Goal: Task Accomplishment & Management: Use online tool/utility

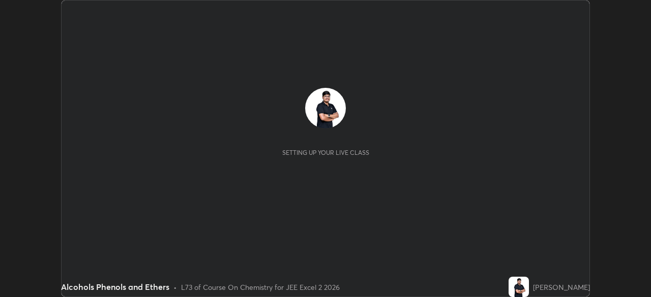
scroll to position [297, 650]
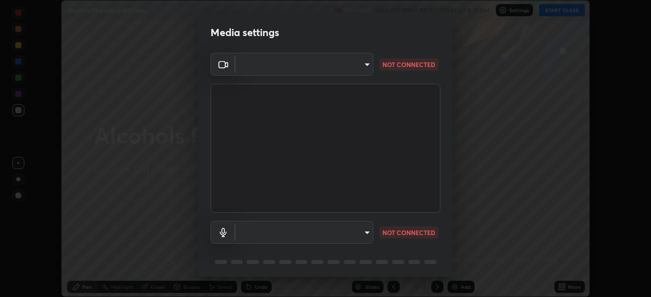
type input "0098613ca96d1cb365b3845fa694b9755ae94ec2d7c0f75973c998bbbf9ace16"
click at [265, 239] on body "Erase all Alcohols Phenols and Ethers Recording WAS SCHEDULED TO START AT 4:15 …" at bounding box center [325, 148] width 651 height 297
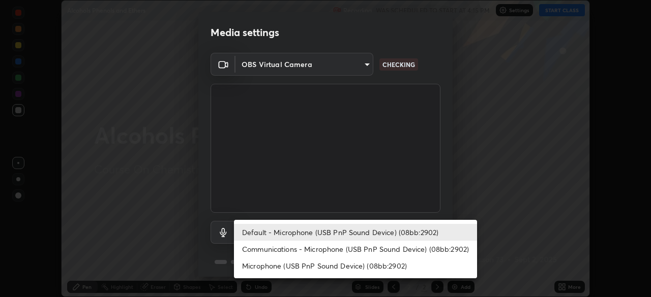
click at [267, 251] on li "Communications - Microphone (USB PnP Sound Device) (08bb:2902)" at bounding box center [355, 249] width 243 height 17
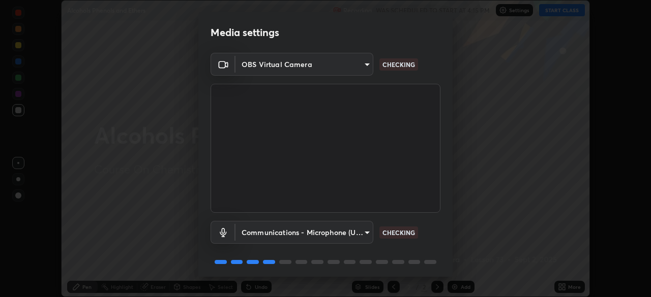
click at [263, 239] on body "Erase all Alcohols Phenols and Ethers Recording WAS SCHEDULED TO START AT 4:15 …" at bounding box center [325, 148] width 651 height 297
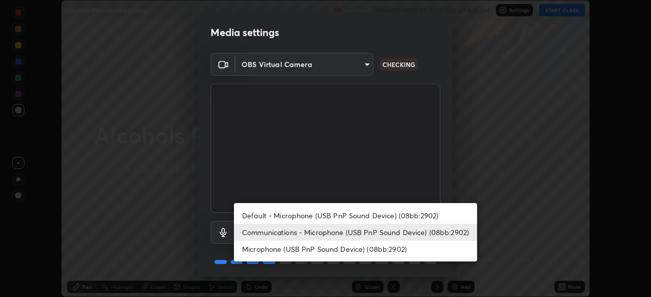
click at [257, 217] on li "Default - Microphone (USB PnP Sound Device) (08bb:2902)" at bounding box center [355, 215] width 243 height 17
type input "default"
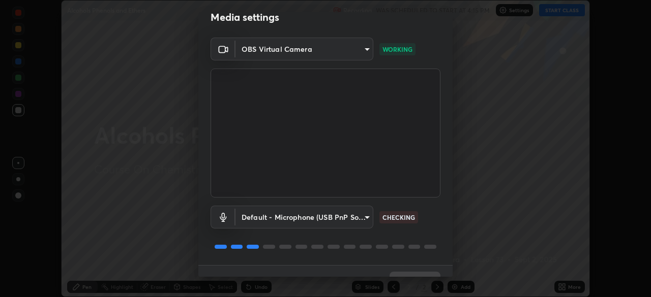
scroll to position [36, 0]
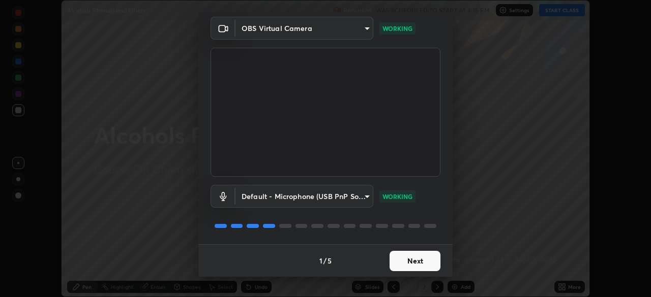
click at [410, 264] on button "Next" at bounding box center [415, 261] width 51 height 20
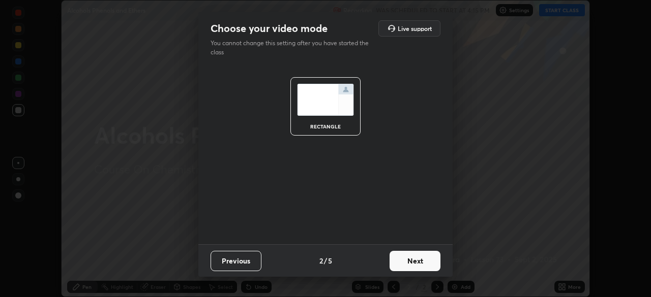
click at [411, 264] on button "Next" at bounding box center [415, 261] width 51 height 20
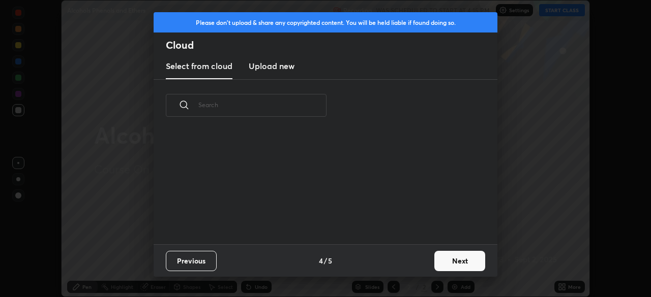
click at [449, 263] on button "Next" at bounding box center [459, 261] width 51 height 20
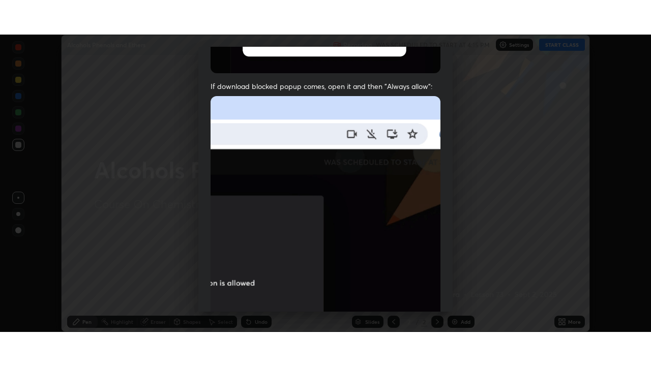
scroll to position [244, 0]
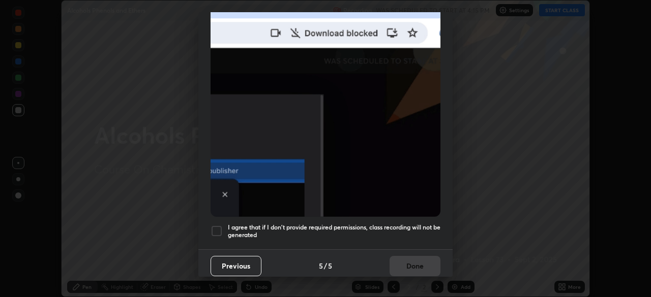
click at [212, 225] on div at bounding box center [217, 231] width 12 height 12
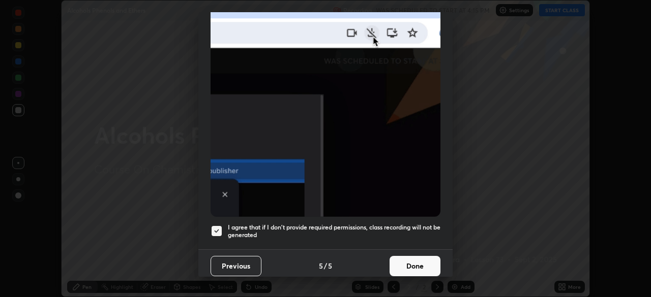
click at [402, 260] on button "Done" at bounding box center [415, 266] width 51 height 20
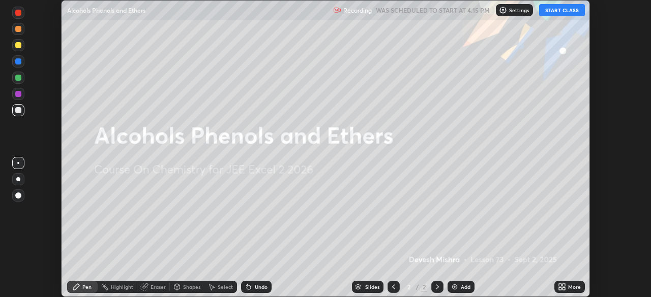
click at [556, 14] on button "START CLASS" at bounding box center [562, 10] width 46 height 12
click at [560, 289] on icon at bounding box center [560, 289] width 3 height 3
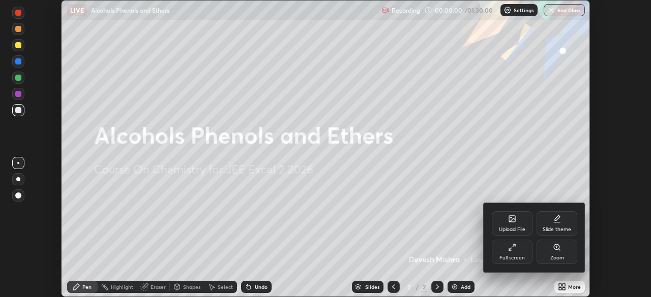
click at [507, 258] on div "Full screen" at bounding box center [511, 258] width 25 height 5
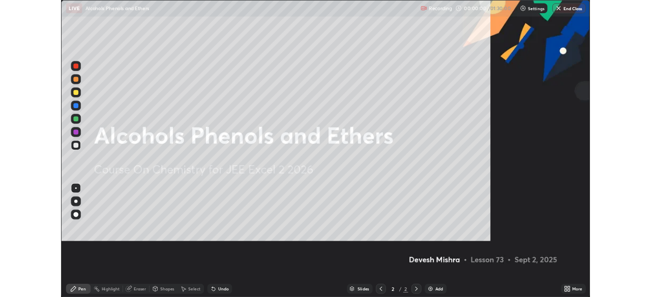
scroll to position [366, 651]
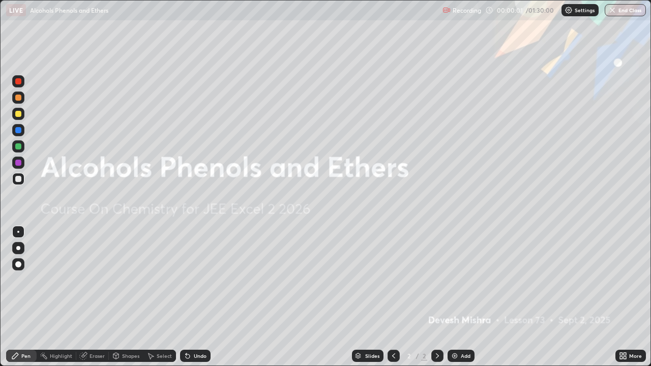
click at [452, 297] on img at bounding box center [455, 356] width 8 height 8
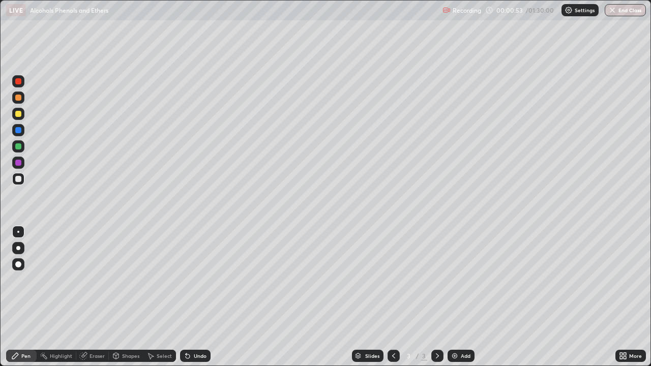
click at [568, 10] on img at bounding box center [568, 10] width 8 height 8
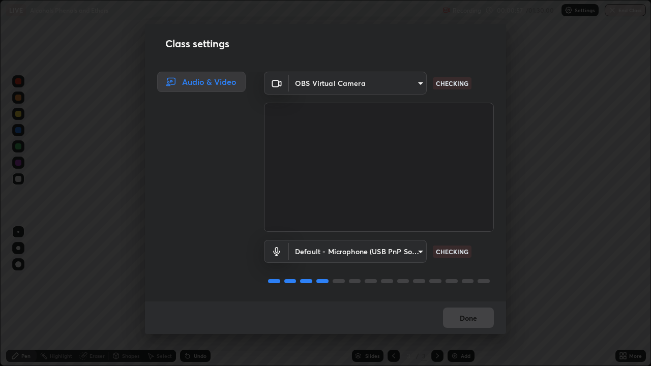
click at [575, 236] on div "Class settings Audio & Video OBS Virtual Camera 0098613ca96d1cb365b3845fa694b97…" at bounding box center [325, 183] width 651 height 366
click at [520, 95] on div "Class settings Audio & Video OBS Virtual Camera 0098613ca96d1cb365b3845fa694b97…" at bounding box center [325, 183] width 651 height 366
click at [417, 87] on body "Erase all LIVE Alcohols Phenols and Ethers Recording 00:00:59 / 01:30:00 Settin…" at bounding box center [325, 183] width 651 height 366
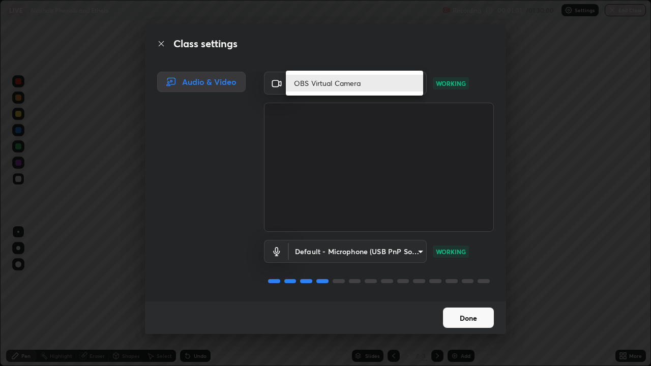
click at [406, 82] on li "OBS Virtual Camera" at bounding box center [354, 83] width 137 height 17
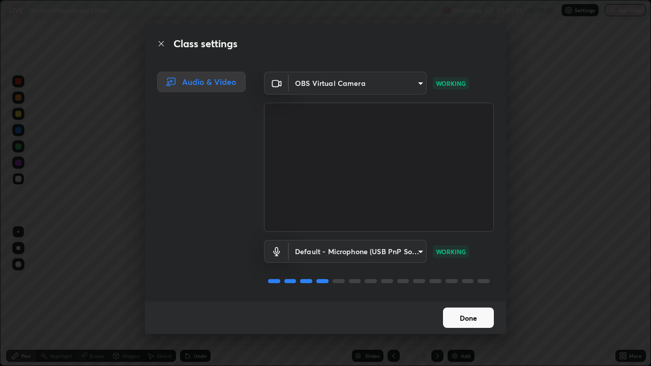
click at [479, 297] on button "Done" at bounding box center [468, 318] width 51 height 20
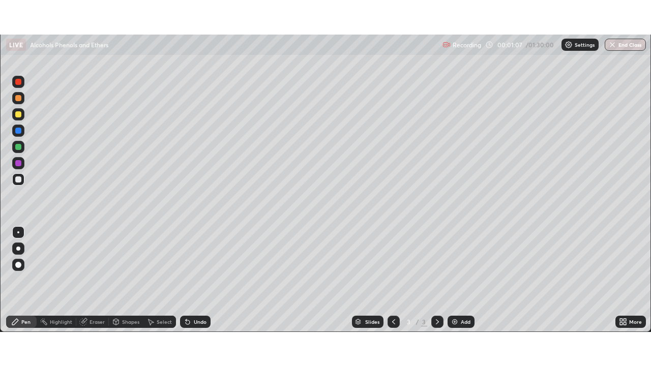
scroll to position [50557, 50204]
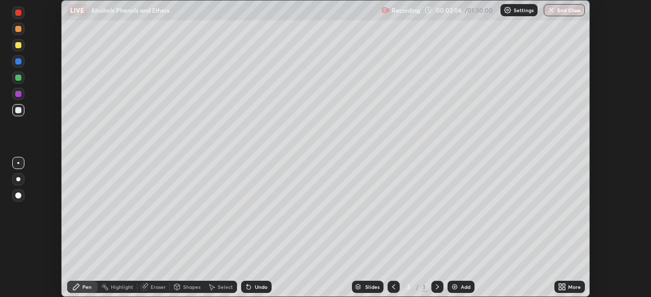
click at [566, 287] on icon at bounding box center [562, 287] width 8 height 8
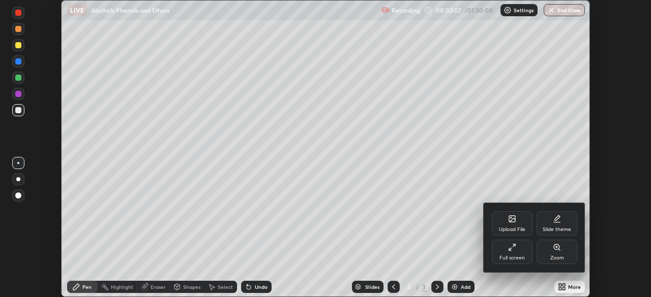
click at [517, 252] on div "Full screen" at bounding box center [512, 252] width 41 height 24
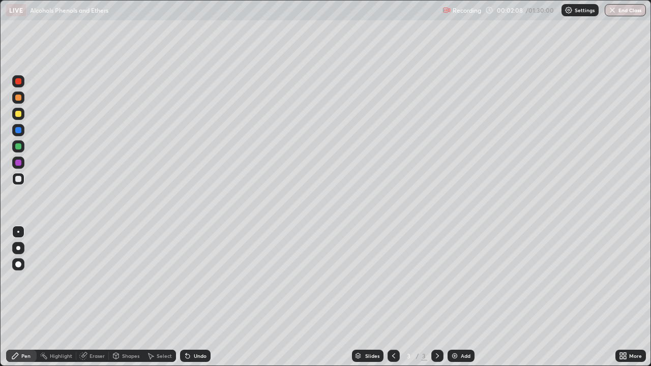
scroll to position [366, 651]
click at [565, 11] on img at bounding box center [568, 10] width 8 height 8
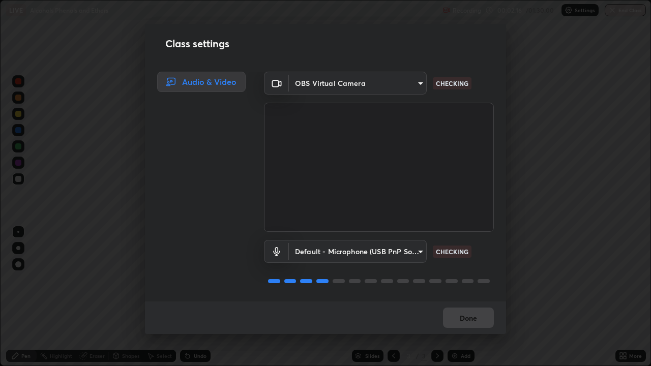
scroll to position [1, 0]
click at [470, 297] on button "Done" at bounding box center [468, 318] width 51 height 20
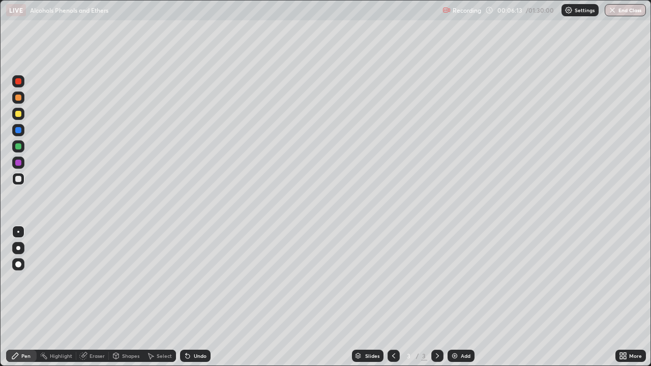
click at [18, 163] on div at bounding box center [18, 163] width 6 height 6
click at [19, 147] on div at bounding box center [18, 146] width 6 height 6
click at [185, 297] on icon at bounding box center [188, 356] width 8 height 8
click at [187, 297] on icon at bounding box center [188, 356] width 4 height 4
click at [186, 297] on icon at bounding box center [188, 356] width 4 height 4
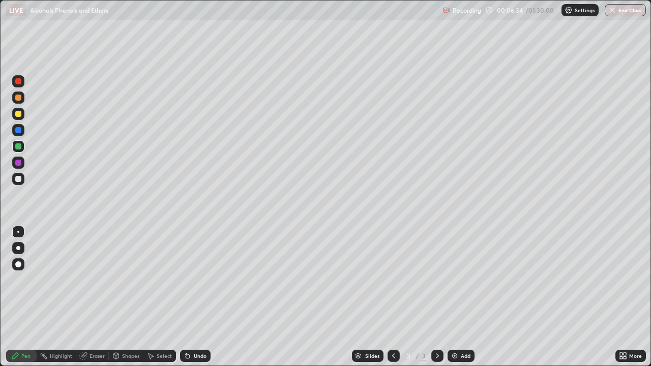
click at [187, 297] on icon at bounding box center [188, 356] width 8 height 8
click at [19, 131] on div at bounding box center [18, 130] width 6 height 6
click at [18, 114] on div at bounding box center [18, 114] width 6 height 6
click at [18, 165] on div at bounding box center [18, 163] width 6 height 6
click at [188, 297] on icon at bounding box center [188, 356] width 4 height 4
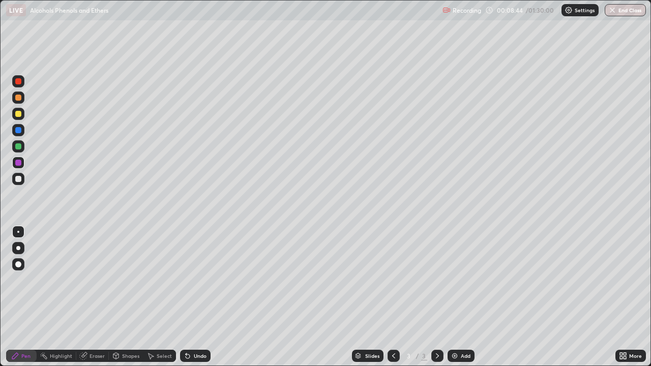
click at [186, 297] on icon at bounding box center [188, 356] width 4 height 4
click at [190, 297] on div "Undo" at bounding box center [195, 356] width 31 height 12
click at [186, 297] on icon at bounding box center [186, 353] width 1 height 1
click at [18, 128] on div at bounding box center [18, 130] width 6 height 6
click at [186, 297] on icon at bounding box center [186, 353] width 1 height 1
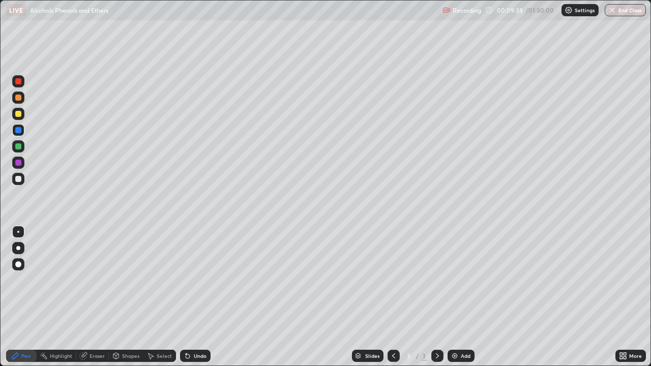
click at [19, 115] on div at bounding box center [18, 114] width 6 height 6
click at [187, 297] on icon at bounding box center [188, 356] width 8 height 8
click at [191, 297] on div "Undo" at bounding box center [195, 356] width 31 height 12
click at [186, 297] on icon at bounding box center [188, 356] width 4 height 4
click at [194, 297] on div "Undo" at bounding box center [195, 356] width 31 height 12
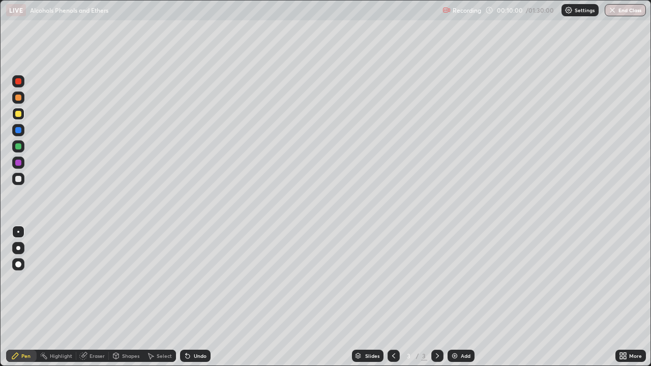
click at [15, 129] on div at bounding box center [18, 130] width 12 height 12
click at [451, 297] on img at bounding box center [455, 356] width 8 height 8
click at [19, 180] on div at bounding box center [18, 179] width 6 height 6
click at [20, 147] on div at bounding box center [18, 146] width 6 height 6
click at [21, 163] on div at bounding box center [18, 163] width 6 height 6
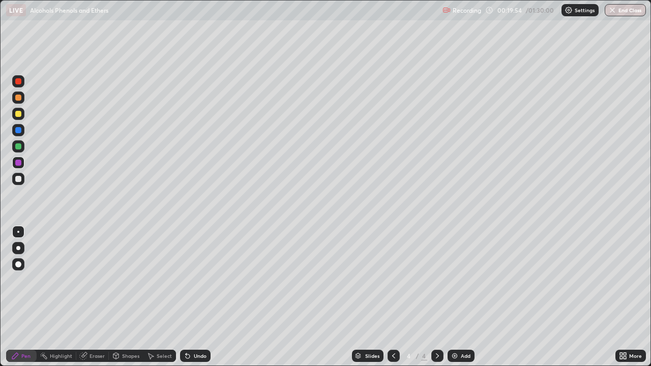
click at [452, 297] on img at bounding box center [455, 356] width 8 height 8
click at [17, 181] on div at bounding box center [18, 179] width 6 height 6
click at [186, 297] on icon at bounding box center [188, 356] width 4 height 4
click at [16, 147] on div at bounding box center [18, 146] width 6 height 6
click at [451, 297] on img at bounding box center [455, 356] width 8 height 8
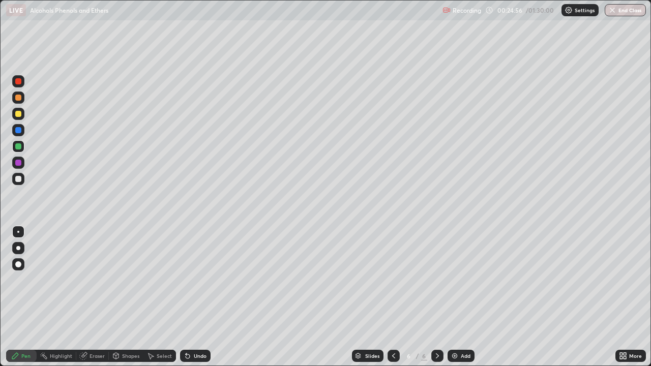
click at [20, 164] on div at bounding box center [18, 163] width 6 height 6
click at [17, 146] on div at bounding box center [18, 146] width 6 height 6
click at [86, 297] on icon at bounding box center [83, 356] width 8 height 8
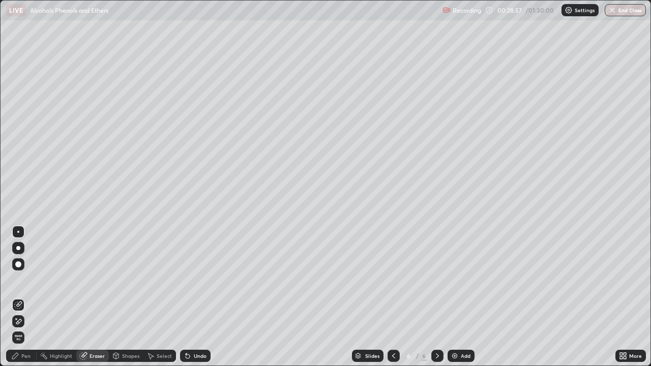
click at [26, 297] on div "Pen" at bounding box center [25, 355] width 9 height 5
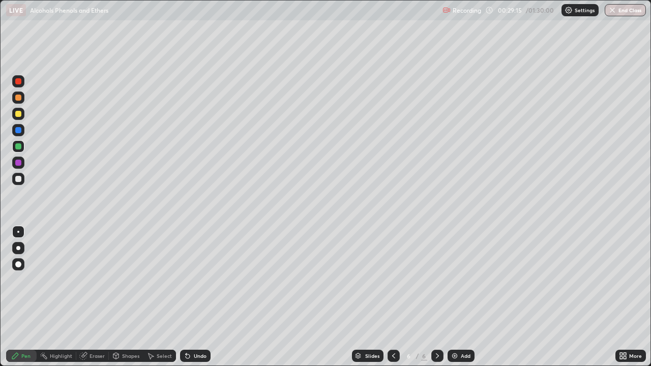
click at [85, 297] on icon at bounding box center [84, 354] width 6 height 5
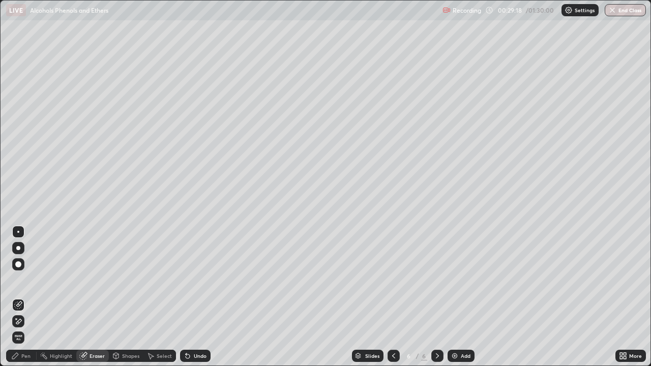
click at [23, 297] on div "Pen" at bounding box center [25, 355] width 9 height 5
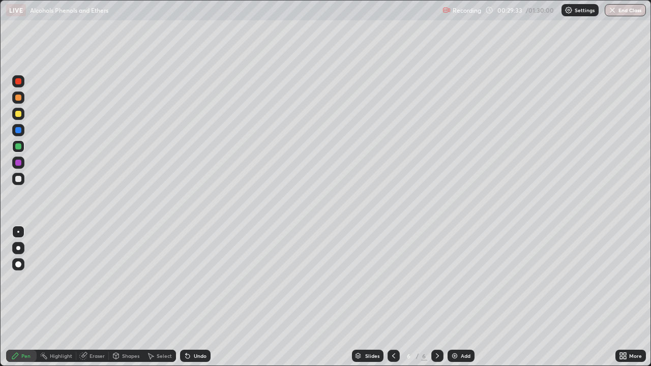
click at [393, 297] on icon at bounding box center [394, 356] width 8 height 8
click at [391, 297] on icon at bounding box center [394, 356] width 8 height 8
click at [437, 297] on icon at bounding box center [437, 356] width 8 height 8
click at [19, 181] on div at bounding box center [18, 179] width 6 height 6
click at [188, 297] on icon at bounding box center [188, 356] width 4 height 4
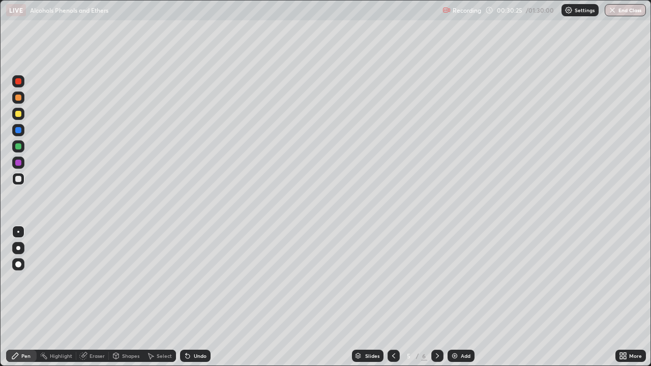
click at [186, 297] on icon at bounding box center [188, 356] width 4 height 4
click at [185, 297] on icon at bounding box center [188, 356] width 8 height 8
click at [186, 297] on icon at bounding box center [188, 356] width 4 height 4
click at [17, 147] on div at bounding box center [18, 146] width 6 height 6
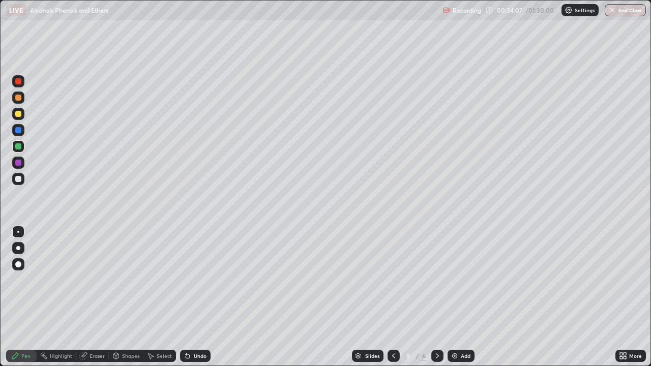
click at [451, 297] on img at bounding box center [455, 356] width 8 height 8
click at [17, 163] on div at bounding box center [18, 163] width 6 height 6
click at [187, 297] on icon at bounding box center [188, 356] width 4 height 4
click at [18, 131] on div at bounding box center [18, 130] width 6 height 6
click at [84, 297] on icon at bounding box center [84, 354] width 6 height 5
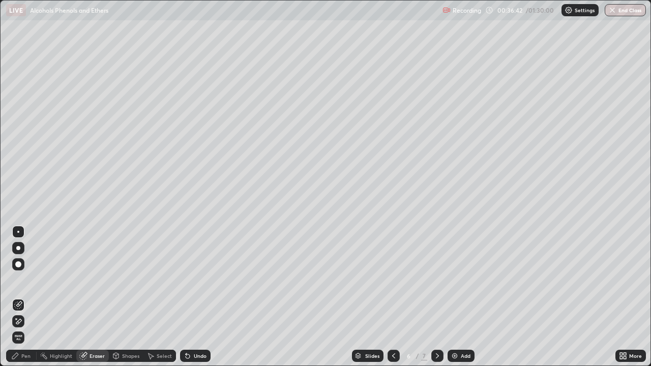
click at [19, 297] on icon at bounding box center [18, 321] width 8 height 9
click at [23, 297] on div "Pen" at bounding box center [25, 355] width 9 height 5
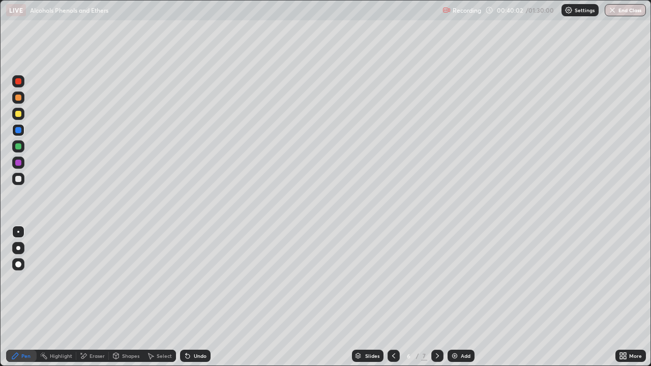
click at [449, 297] on div "Add" at bounding box center [461, 356] width 27 height 12
click at [190, 297] on div "Undo" at bounding box center [195, 356] width 31 height 12
click at [18, 146] on div at bounding box center [18, 146] width 6 height 6
click at [18, 114] on div at bounding box center [18, 114] width 6 height 6
click at [91, 297] on div "Eraser" at bounding box center [97, 355] width 15 height 5
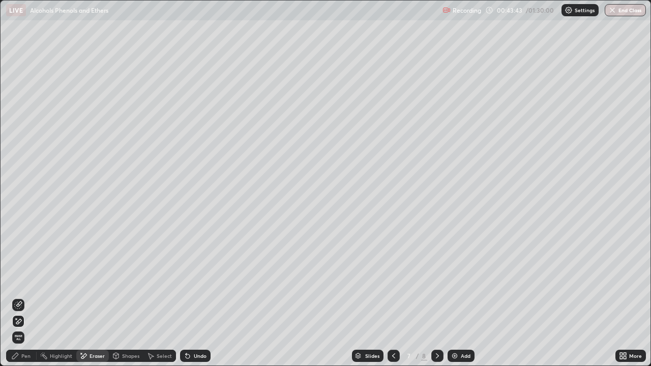
click at [19, 297] on icon at bounding box center [18, 305] width 8 height 8
click at [22, 297] on div "Pen" at bounding box center [21, 356] width 31 height 12
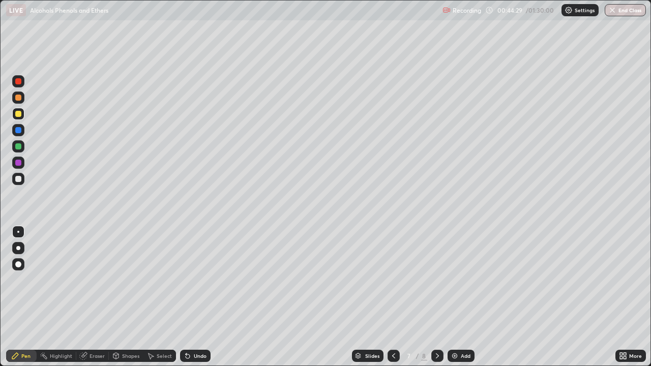
click at [18, 164] on div at bounding box center [18, 163] width 6 height 6
click at [187, 297] on icon at bounding box center [188, 356] width 4 height 4
click at [86, 297] on icon at bounding box center [83, 356] width 8 height 8
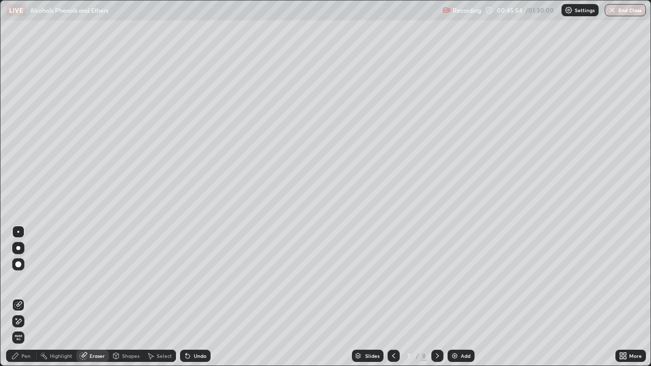
click at [22, 297] on div "Pen" at bounding box center [21, 356] width 31 height 12
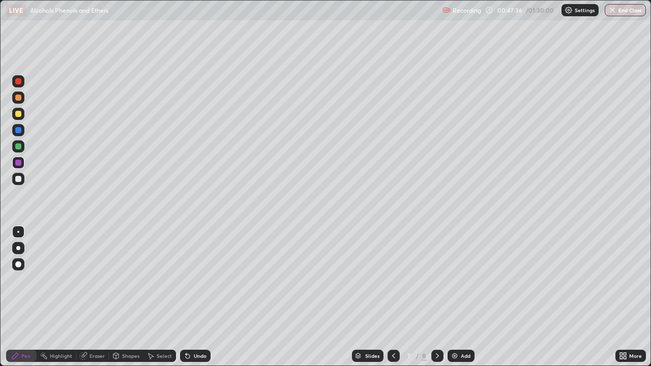
click at [452, 297] on div "Add" at bounding box center [461, 356] width 27 height 12
click at [19, 147] on div at bounding box center [18, 146] width 6 height 6
click at [20, 133] on div at bounding box center [18, 130] width 12 height 12
click at [15, 179] on div at bounding box center [18, 179] width 6 height 6
click at [18, 146] on div at bounding box center [18, 146] width 6 height 6
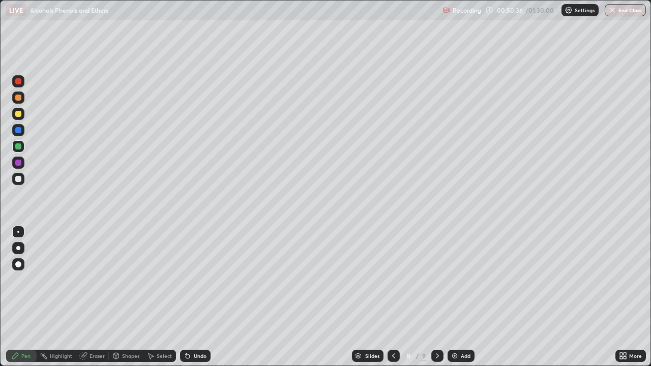
click at [186, 297] on icon at bounding box center [188, 356] width 4 height 4
click at [19, 178] on div at bounding box center [18, 179] width 6 height 6
click at [88, 297] on div "Eraser" at bounding box center [92, 356] width 33 height 12
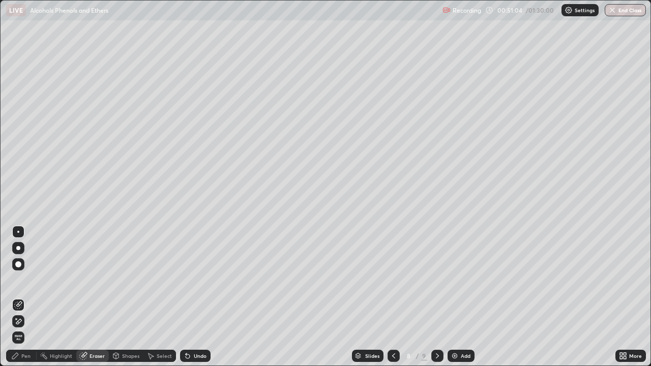
click at [19, 297] on icon at bounding box center [18, 321] width 8 height 9
click at [24, 297] on div "Pen" at bounding box center [25, 355] width 9 height 5
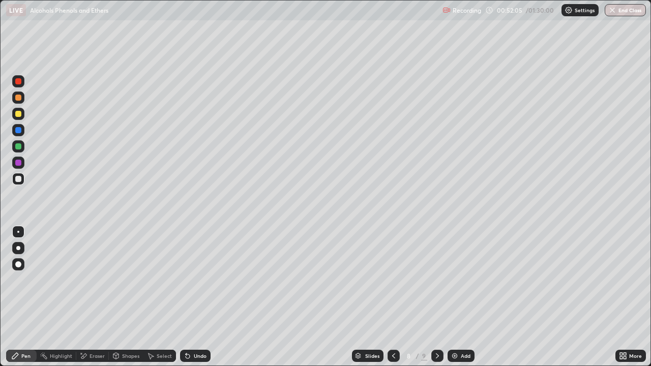
click at [17, 114] on div at bounding box center [18, 114] width 6 height 6
click at [451, 297] on img at bounding box center [455, 356] width 8 height 8
click at [86, 297] on icon at bounding box center [84, 355] width 6 height 5
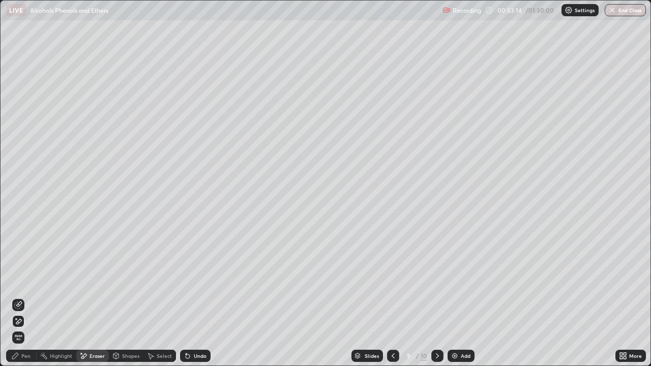
click at [24, 297] on div "Pen" at bounding box center [25, 355] width 9 height 5
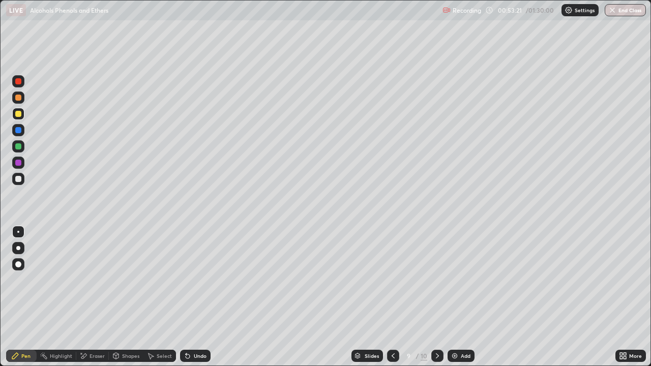
click at [19, 162] on div at bounding box center [18, 163] width 6 height 6
click at [186, 297] on icon at bounding box center [188, 356] width 4 height 4
click at [18, 148] on div at bounding box center [18, 146] width 6 height 6
click at [18, 180] on div at bounding box center [18, 179] width 6 height 6
click at [18, 131] on div at bounding box center [18, 130] width 6 height 6
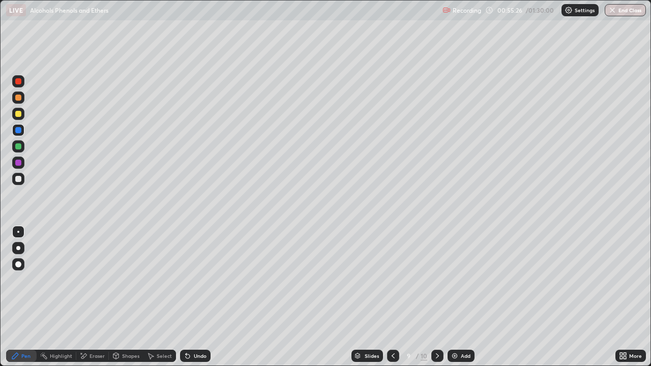
click at [19, 146] on div at bounding box center [18, 146] width 6 height 6
click at [19, 97] on div at bounding box center [18, 98] width 6 height 6
click at [19, 161] on div at bounding box center [18, 163] width 6 height 6
click at [18, 148] on div at bounding box center [18, 146] width 6 height 6
click at [20, 180] on div at bounding box center [18, 179] width 6 height 6
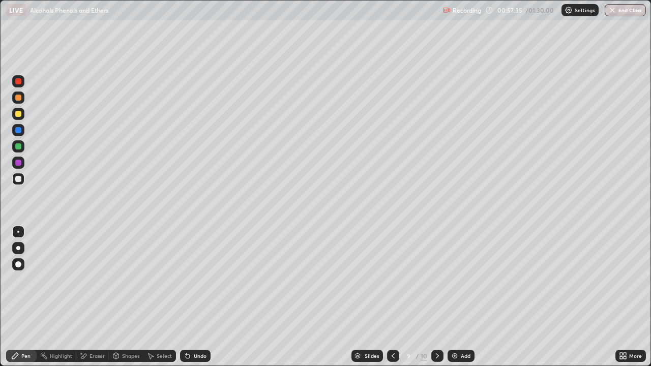
click at [186, 297] on icon at bounding box center [188, 356] width 4 height 4
click at [18, 163] on div at bounding box center [18, 163] width 6 height 6
click at [20, 145] on div at bounding box center [18, 146] width 6 height 6
click at [18, 130] on div at bounding box center [18, 130] width 6 height 6
click at [82, 297] on icon at bounding box center [84, 355] width 6 height 5
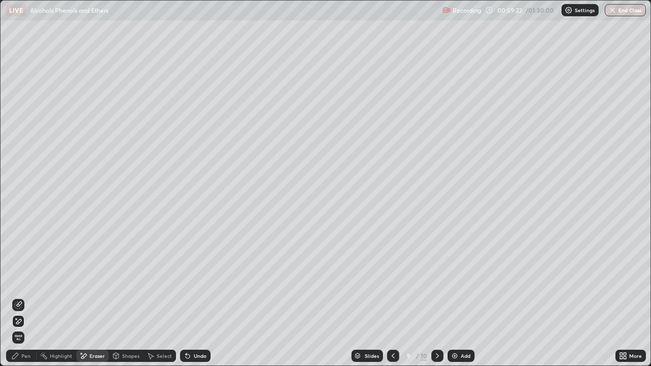
click at [21, 297] on div "Pen" at bounding box center [21, 356] width 31 height 12
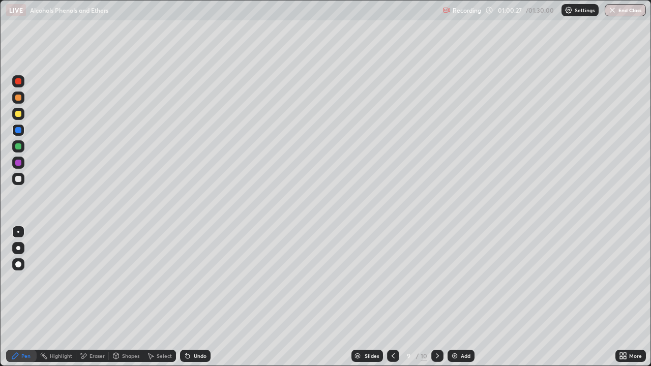
click at [452, 297] on img at bounding box center [455, 356] width 8 height 8
click at [19, 180] on div at bounding box center [18, 179] width 6 height 6
click at [17, 146] on div at bounding box center [18, 146] width 6 height 6
click at [192, 297] on div "Undo" at bounding box center [195, 356] width 31 height 12
click at [186, 297] on icon at bounding box center [186, 353] width 1 height 1
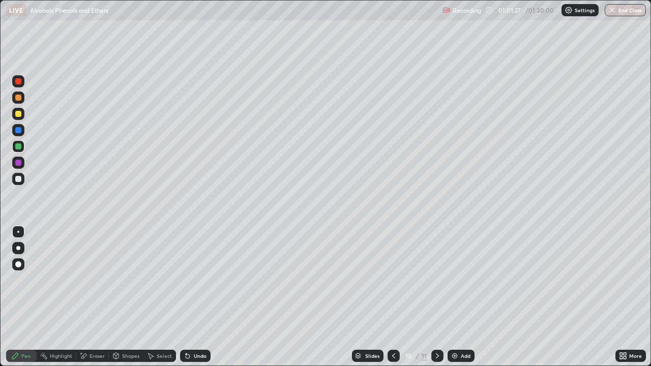
click at [187, 297] on icon at bounding box center [188, 356] width 4 height 4
click at [85, 297] on icon at bounding box center [83, 356] width 8 height 9
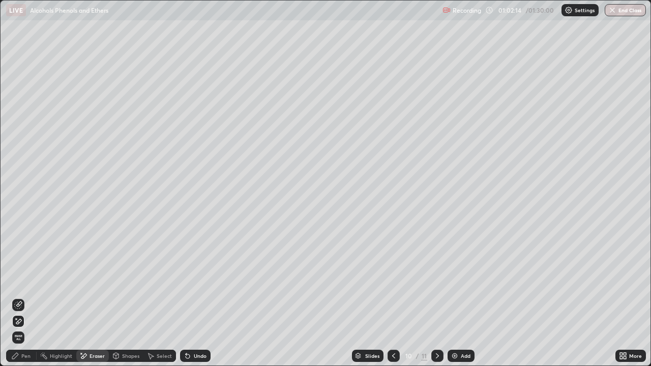
click at [24, 297] on div "Pen" at bounding box center [25, 355] width 9 height 5
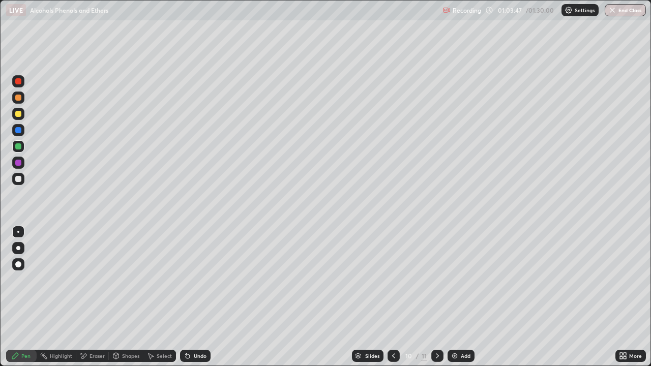
click at [451, 297] on img at bounding box center [455, 356] width 8 height 8
click at [18, 180] on div at bounding box center [18, 179] width 6 height 6
click at [454, 297] on img at bounding box center [455, 356] width 8 height 8
click at [20, 133] on div at bounding box center [18, 130] width 12 height 12
click at [187, 297] on icon at bounding box center [188, 356] width 4 height 4
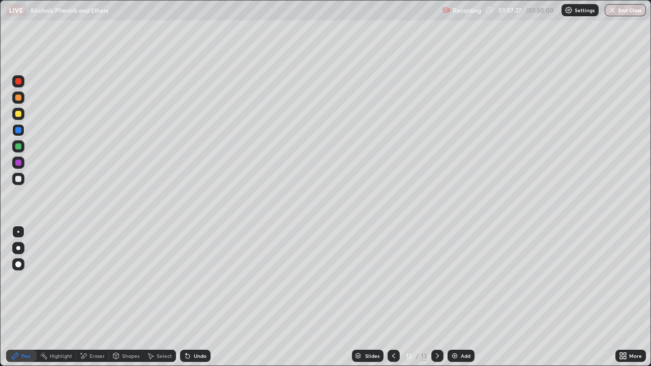
click at [188, 297] on icon at bounding box center [188, 356] width 4 height 4
click at [185, 297] on icon at bounding box center [188, 356] width 8 height 8
click at [186, 297] on icon at bounding box center [188, 356] width 4 height 4
click at [188, 297] on icon at bounding box center [188, 356] width 8 height 8
click at [19, 146] on div at bounding box center [18, 146] width 6 height 6
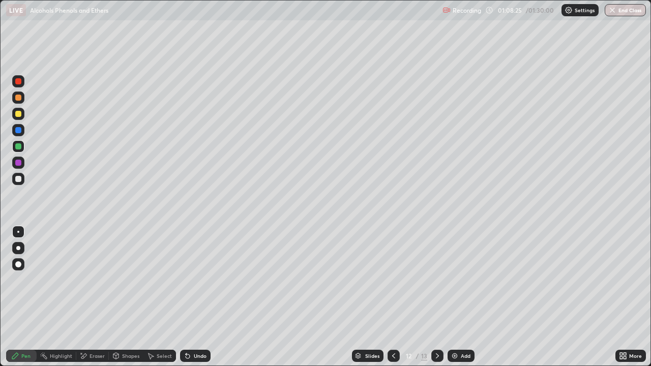
click at [188, 297] on icon at bounding box center [188, 356] width 8 height 8
click at [86, 297] on icon at bounding box center [83, 356] width 8 height 9
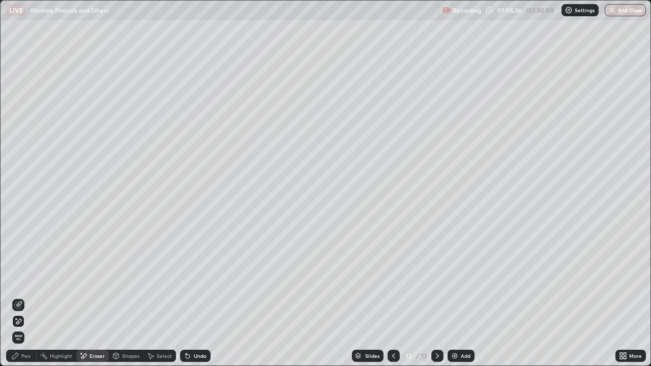
click at [22, 297] on div "Pen" at bounding box center [25, 355] width 9 height 5
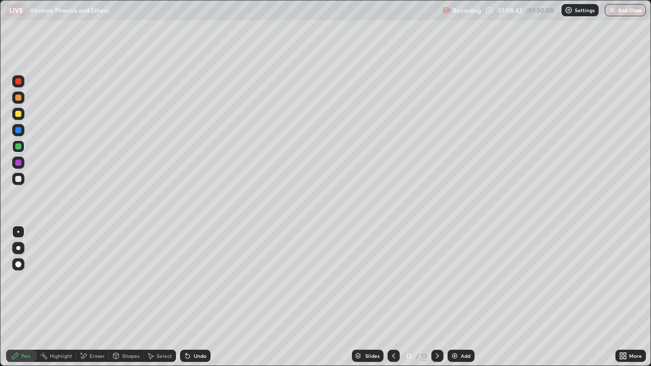
click at [17, 132] on div at bounding box center [18, 130] width 6 height 6
click at [18, 116] on div at bounding box center [18, 114] width 6 height 6
click at [17, 164] on div at bounding box center [18, 163] width 6 height 6
click at [17, 148] on div at bounding box center [18, 146] width 6 height 6
click at [16, 130] on div at bounding box center [18, 130] width 6 height 6
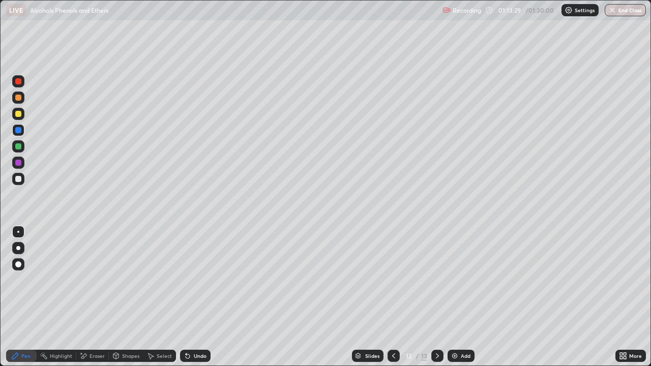
click at [393, 297] on icon at bounding box center [394, 356] width 8 height 8
click at [17, 148] on div at bounding box center [18, 146] width 6 height 6
click at [187, 297] on icon at bounding box center [188, 356] width 4 height 4
click at [186, 297] on icon at bounding box center [188, 356] width 4 height 4
click at [17, 164] on div at bounding box center [18, 163] width 6 height 6
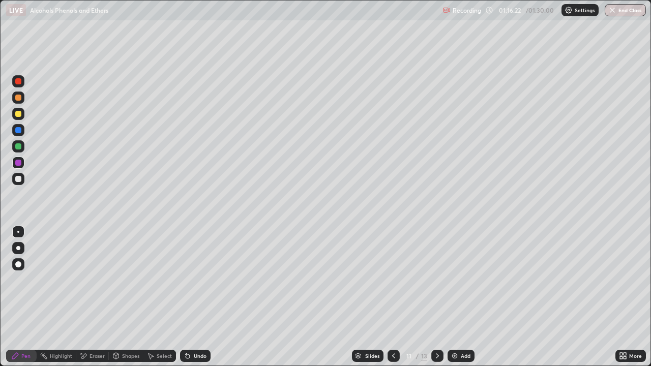
click at [17, 148] on div at bounding box center [18, 146] width 6 height 6
click at [15, 177] on div at bounding box center [18, 179] width 6 height 6
click at [188, 297] on icon at bounding box center [188, 356] width 4 height 4
click at [186, 297] on icon at bounding box center [188, 356] width 4 height 4
click at [150, 297] on icon at bounding box center [150, 356] width 8 height 8
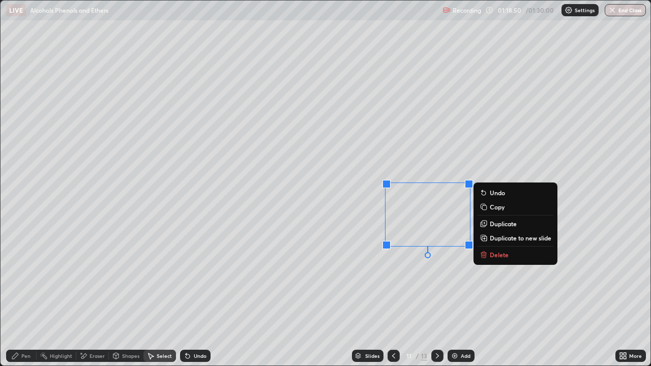
click at [487, 224] on icon at bounding box center [484, 224] width 8 height 8
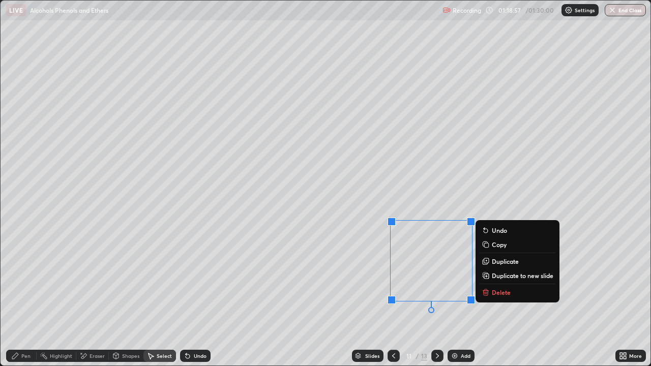
click at [488, 260] on icon at bounding box center [486, 260] width 5 height 5
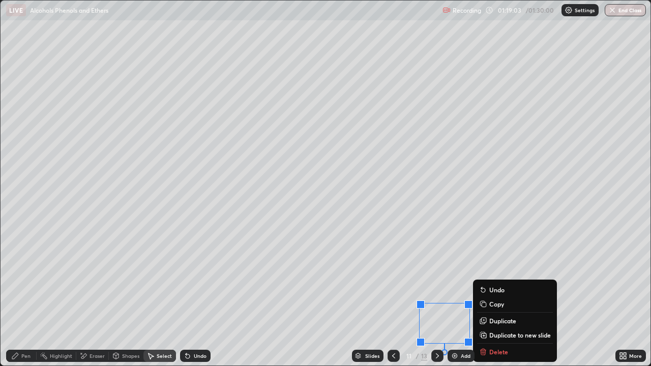
click at [389, 297] on div "0 ° Undo Copy Duplicate Duplicate to new slide Delete" at bounding box center [326, 183] width 650 height 365
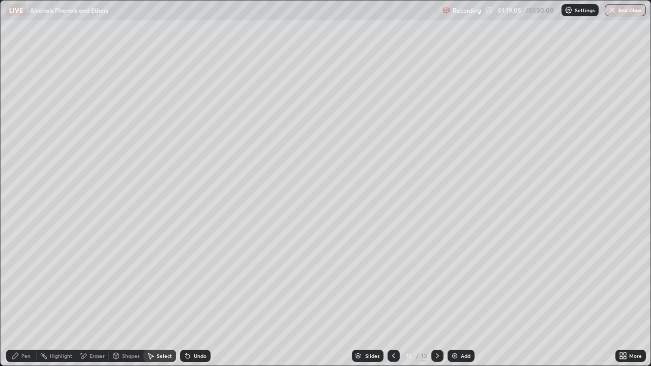
click at [83, 297] on icon at bounding box center [84, 355] width 6 height 5
click at [17, 297] on icon at bounding box center [18, 305] width 8 height 8
click at [54, 297] on div "Highlight" at bounding box center [61, 355] width 22 height 5
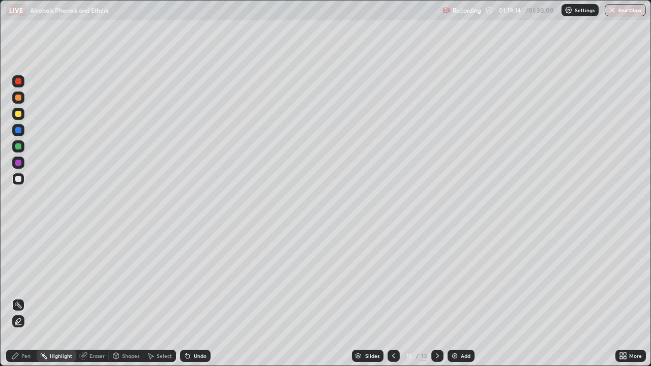
click at [18, 297] on icon at bounding box center [15, 356] width 8 height 8
click at [618, 12] on button "End Class" at bounding box center [625, 10] width 41 height 12
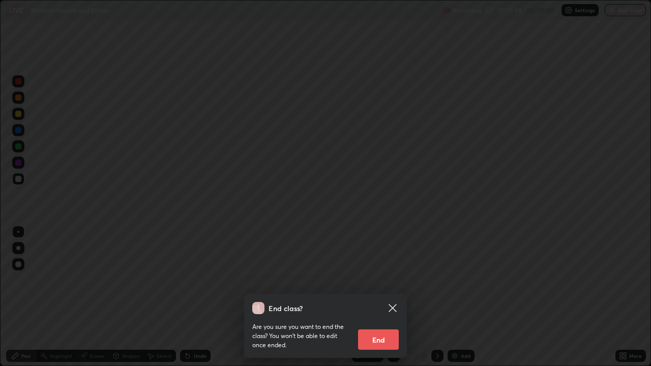
click at [371, 297] on button "End" at bounding box center [378, 340] width 41 height 20
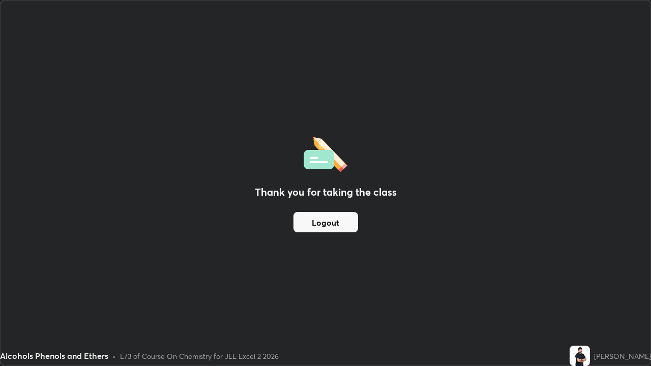
click at [321, 226] on button "Logout" at bounding box center [325, 222] width 65 height 20
